Goal: Task Accomplishment & Management: Use online tool/utility

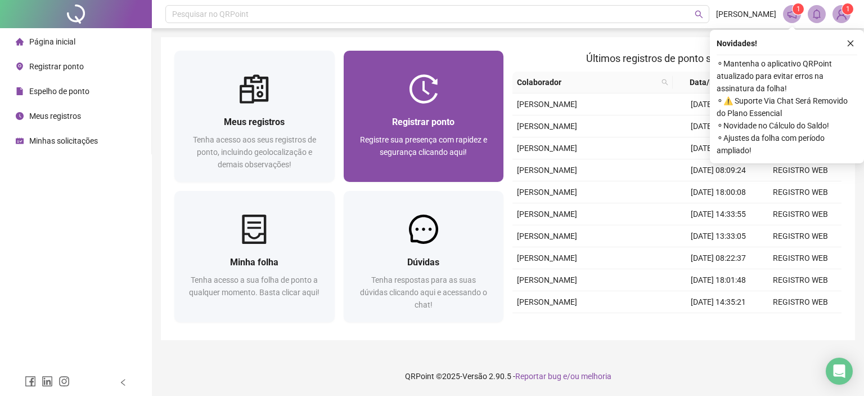
click at [470, 105] on div "Registrar ponto Registre sua presença com rapidez e segurança clicando aqui!" at bounding box center [424, 143] width 160 height 78
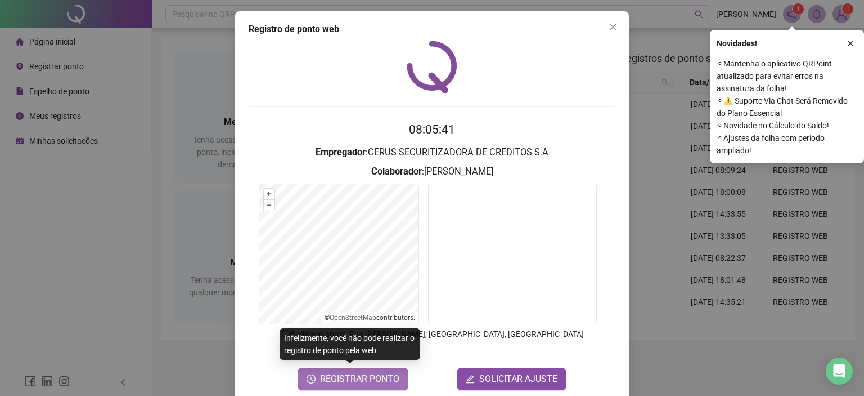
click at [344, 374] on span "REGISTRAR PONTO" at bounding box center [359, 379] width 79 height 14
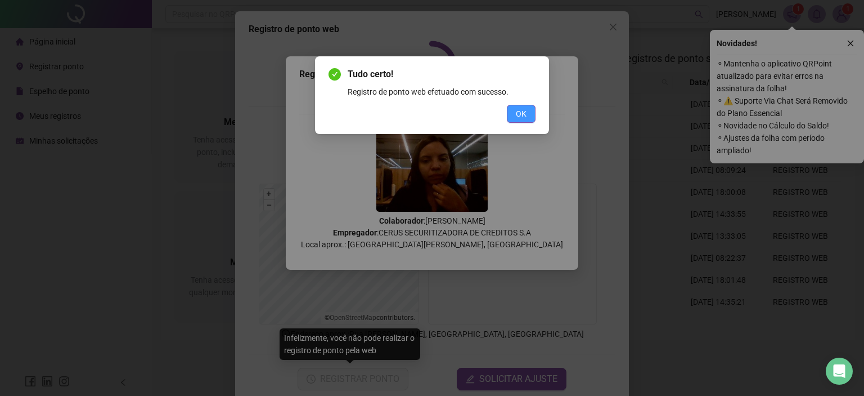
click at [521, 116] on span "OK" at bounding box center [521, 113] width 11 height 12
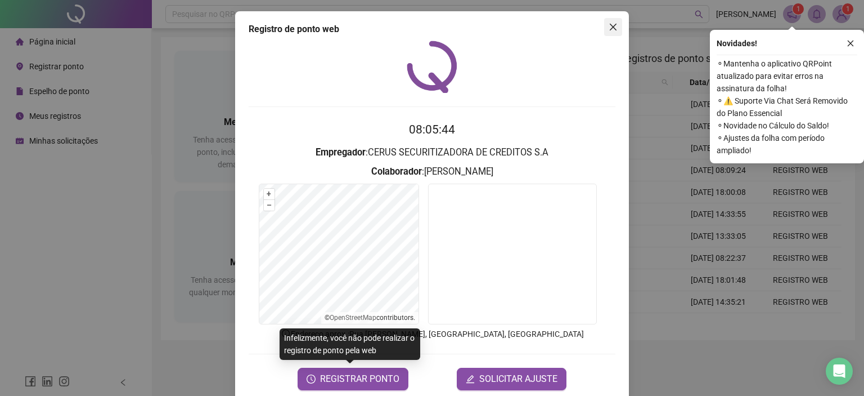
click at [609, 24] on icon "close" at bounding box center [613, 27] width 9 height 9
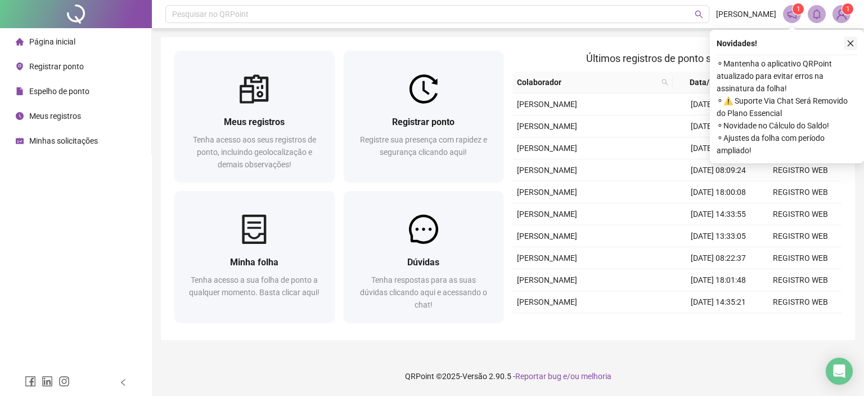
click at [851, 44] on icon "close" at bounding box center [851, 43] width 8 height 8
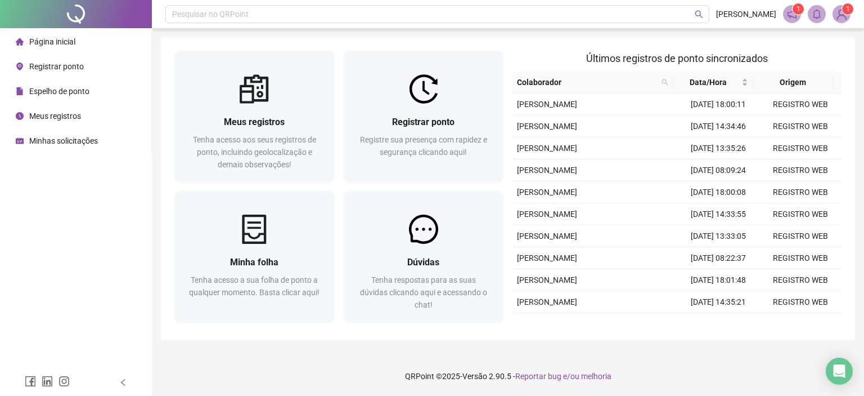
click at [797, 13] on span "1" at bounding box center [799, 8] width 4 height 11
